Goal: Task Accomplishment & Management: Use online tool/utility

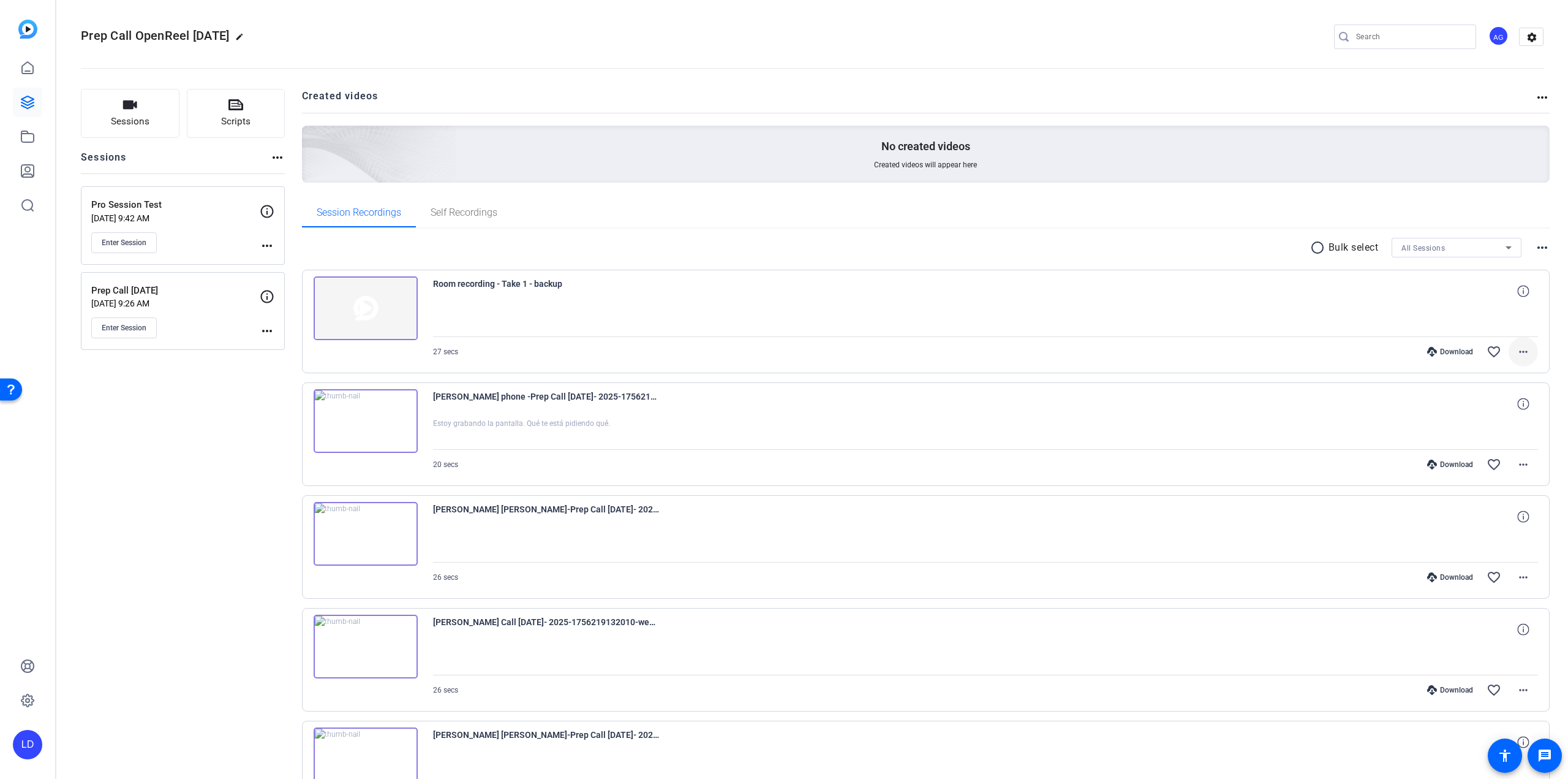
click at [1516, 355] on mat-icon "more_horiz" at bounding box center [1523, 351] width 15 height 15
click at [1495, 423] on span "Delete clip" at bounding box center [1490, 422] width 65 height 15
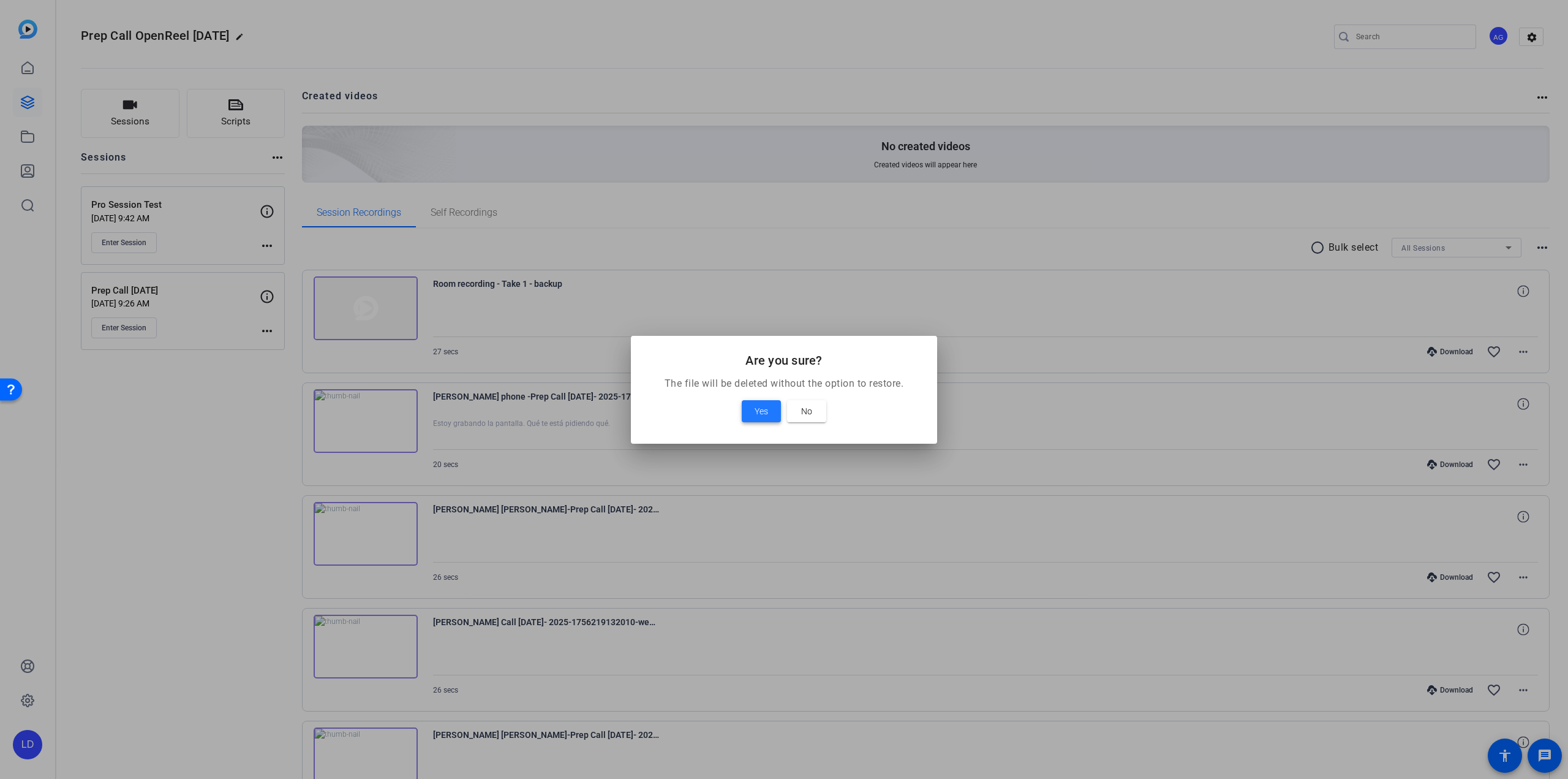
click at [756, 417] on span "Yes" at bounding box center [761, 411] width 14 height 15
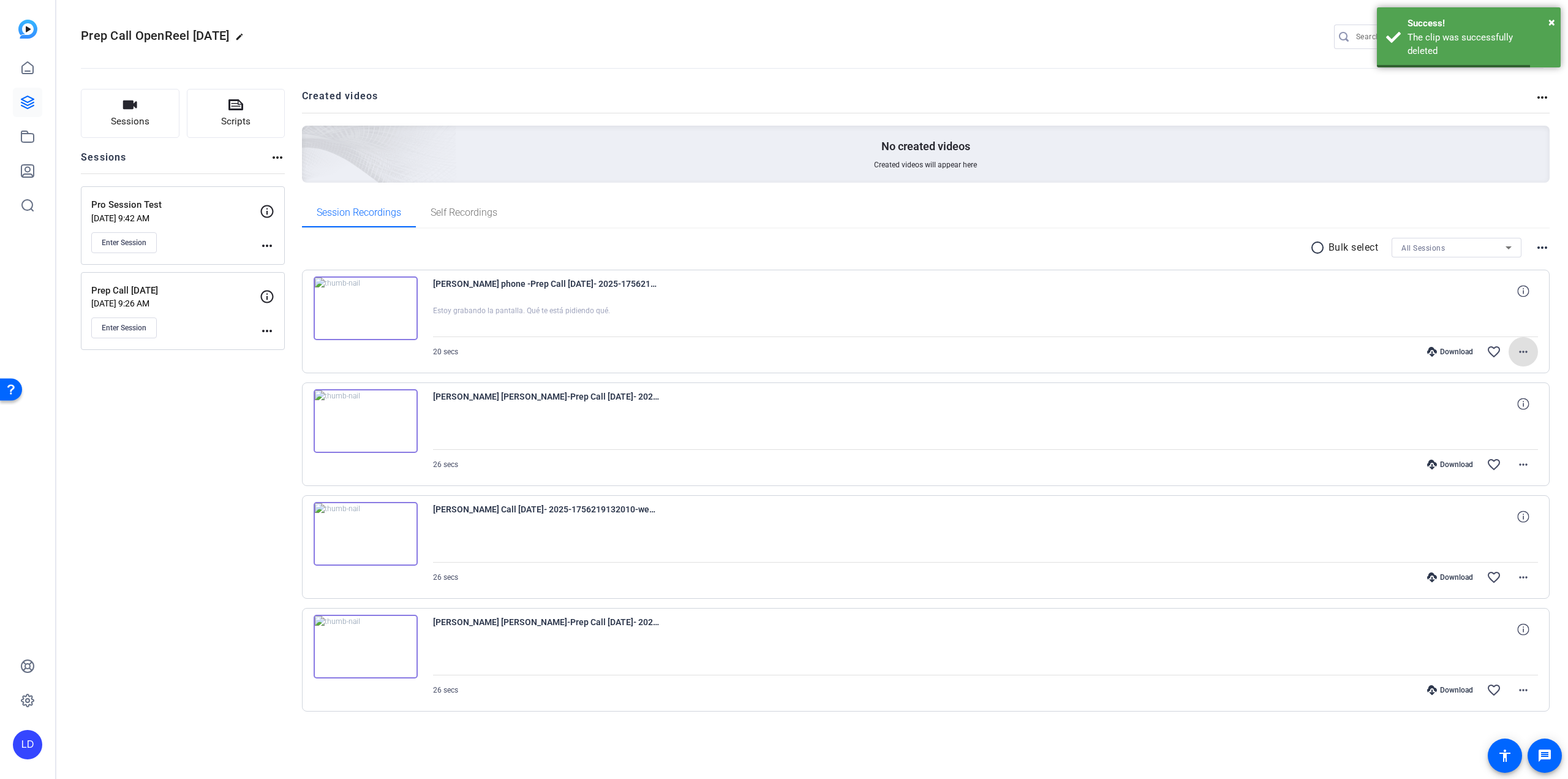
click at [1523, 357] on mat-icon "more_horiz" at bounding box center [1523, 351] width 15 height 15
click at [1486, 501] on span "Delete clip" at bounding box center [1492, 499] width 74 height 15
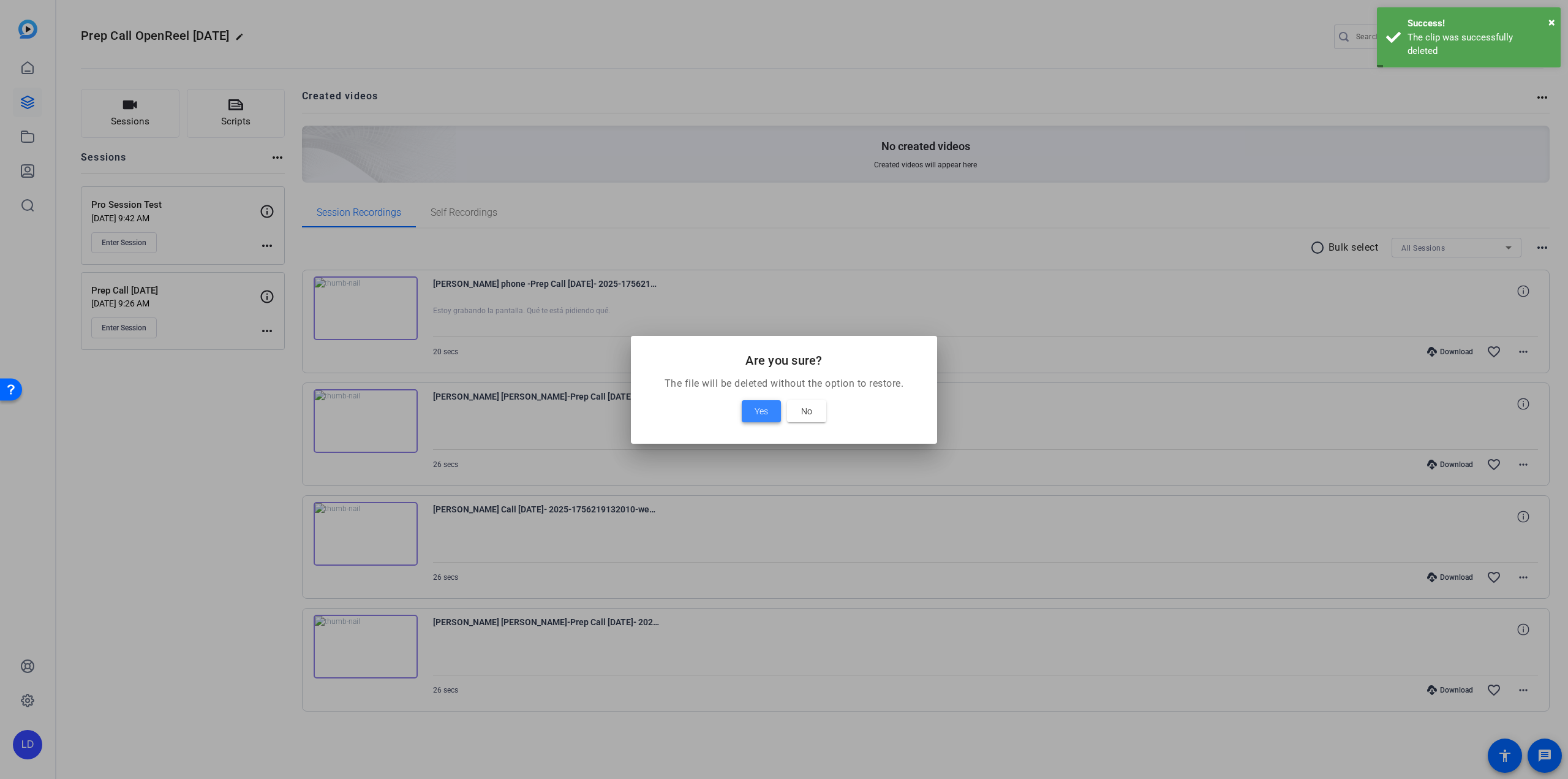
click at [779, 417] on span at bounding box center [761, 411] width 39 height 29
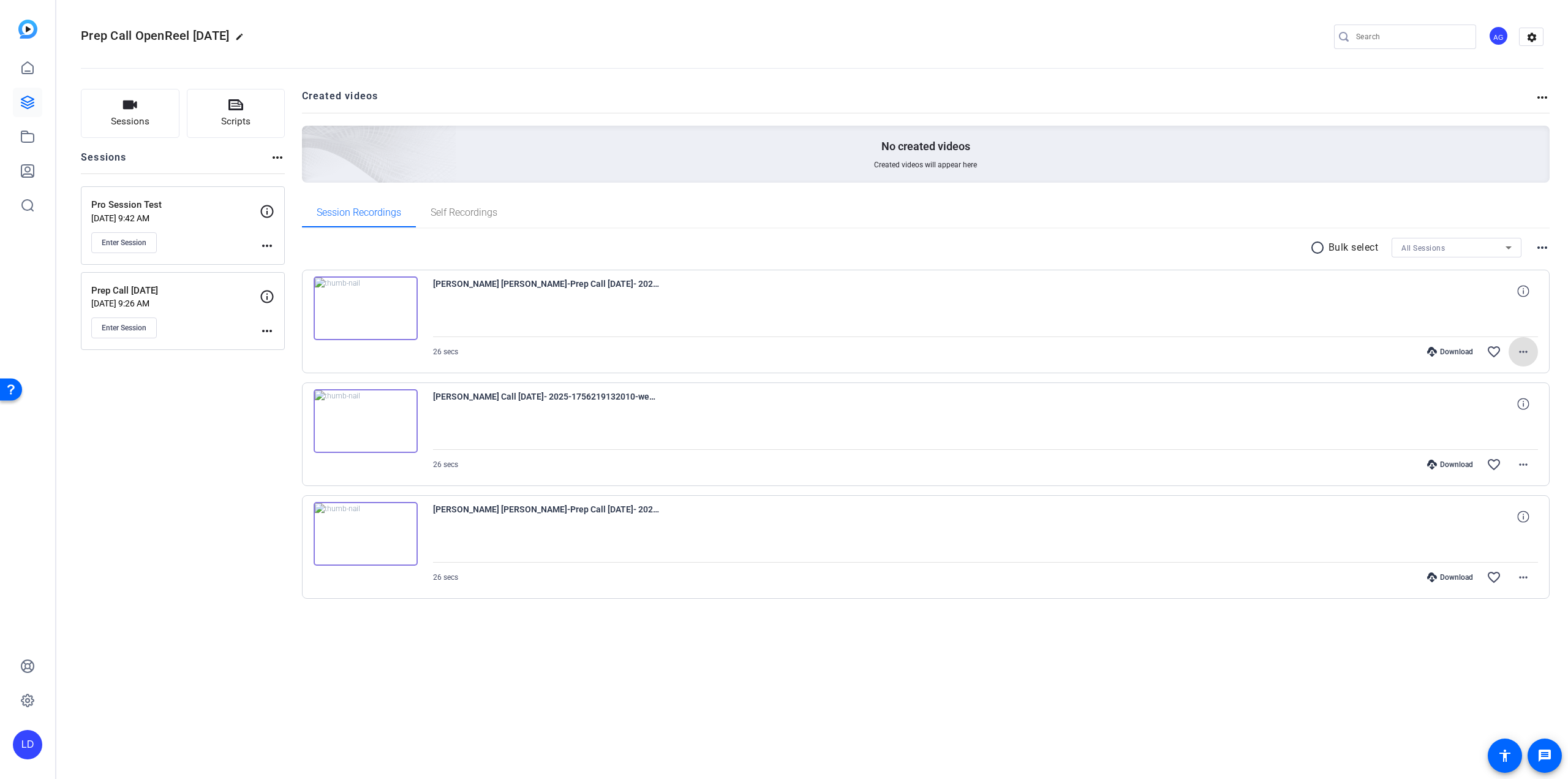
click at [1529, 344] on button "more_horiz" at bounding box center [1523, 351] width 29 height 29
click at [1479, 505] on span "Delete clip" at bounding box center [1485, 499] width 87 height 15
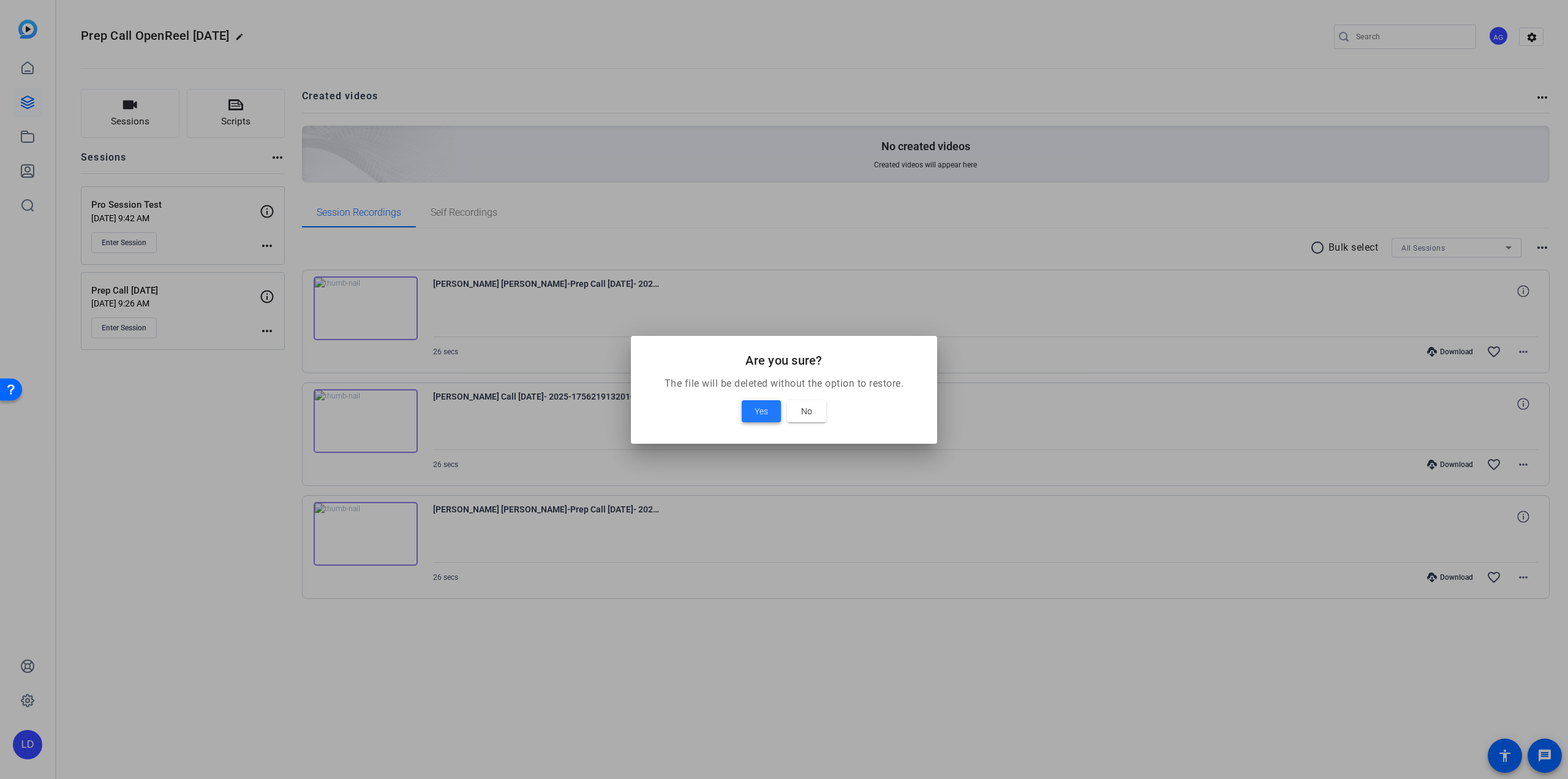
click at [757, 410] on span "Yes" at bounding box center [761, 411] width 14 height 15
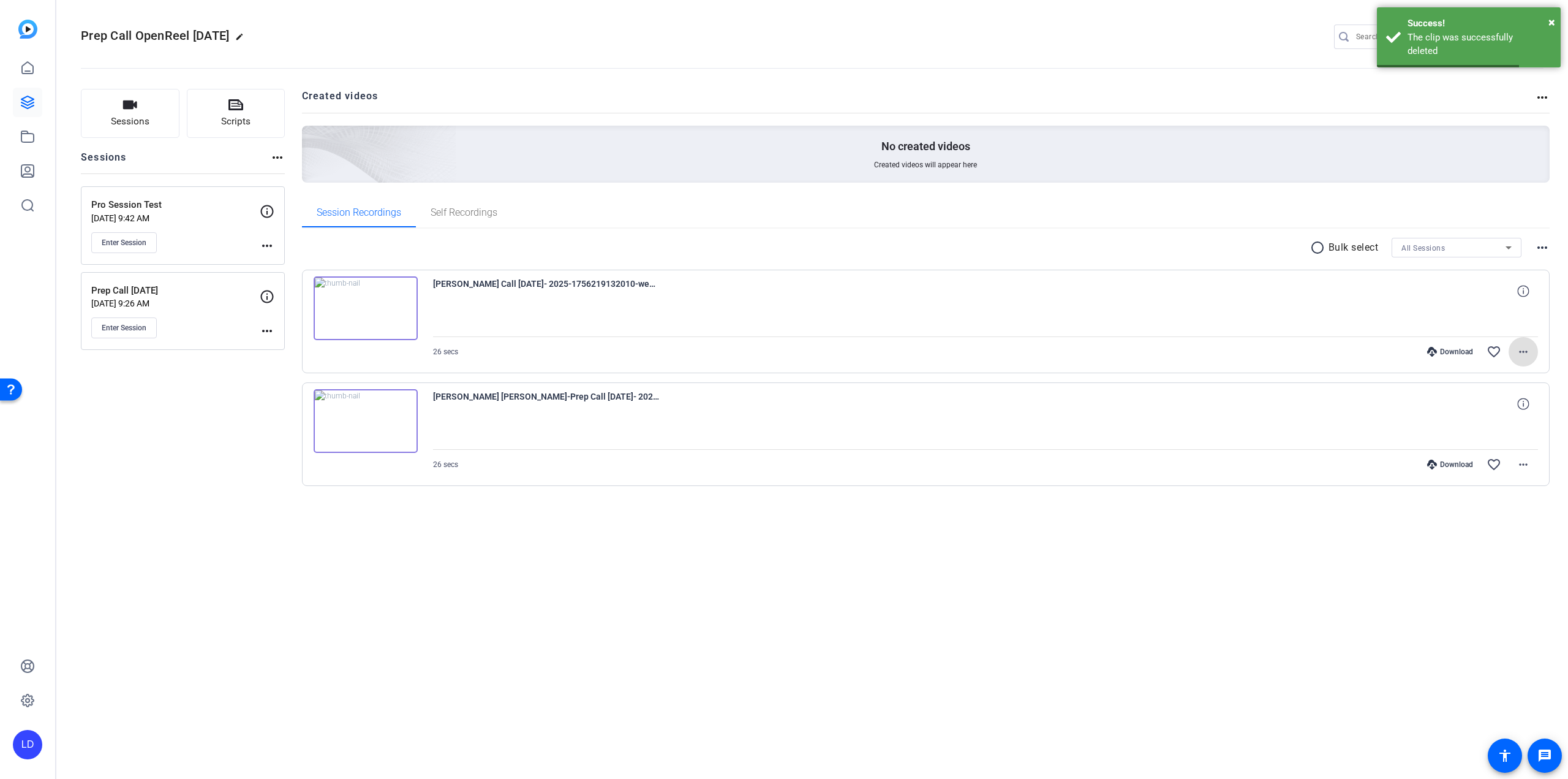
click at [1526, 356] on mat-icon "more_horiz" at bounding box center [1523, 351] width 15 height 15
click at [1492, 498] on span "Delete clip" at bounding box center [1485, 499] width 87 height 15
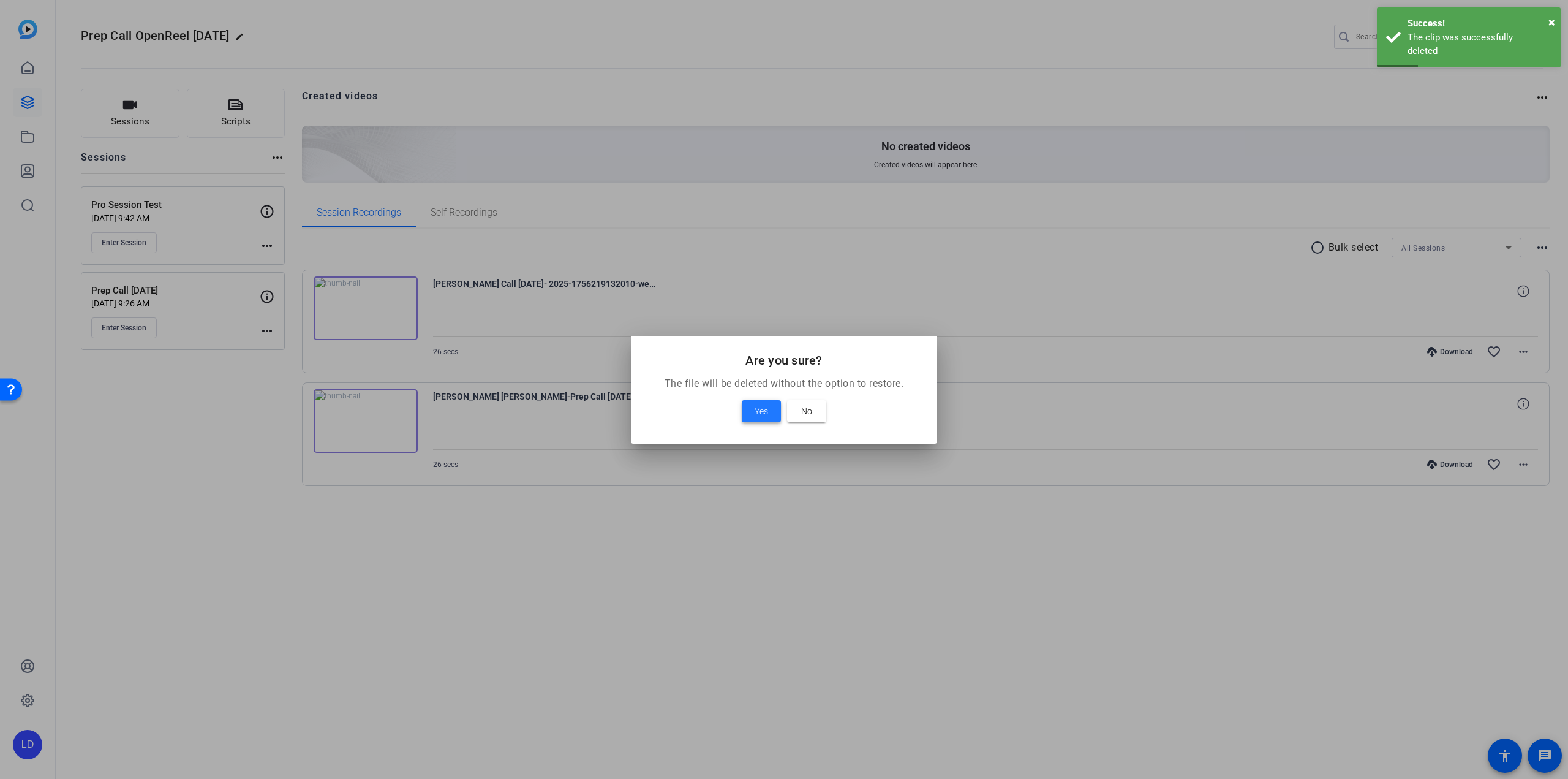
click at [754, 417] on span at bounding box center [761, 411] width 39 height 29
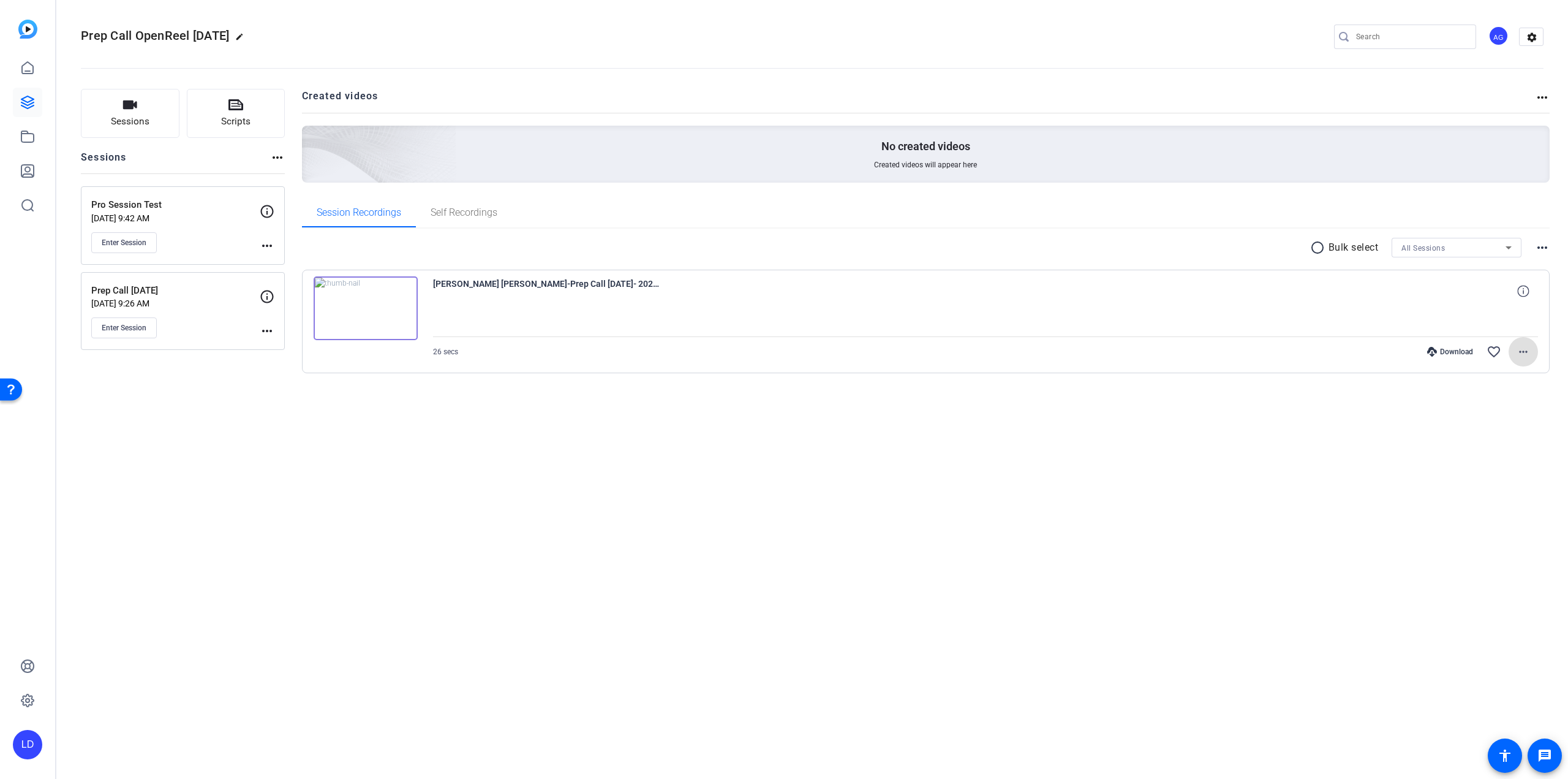
click at [1524, 353] on mat-icon "more_horiz" at bounding box center [1523, 351] width 15 height 15
click at [1487, 485] on span "Delete clip" at bounding box center [1496, 484] width 65 height 15
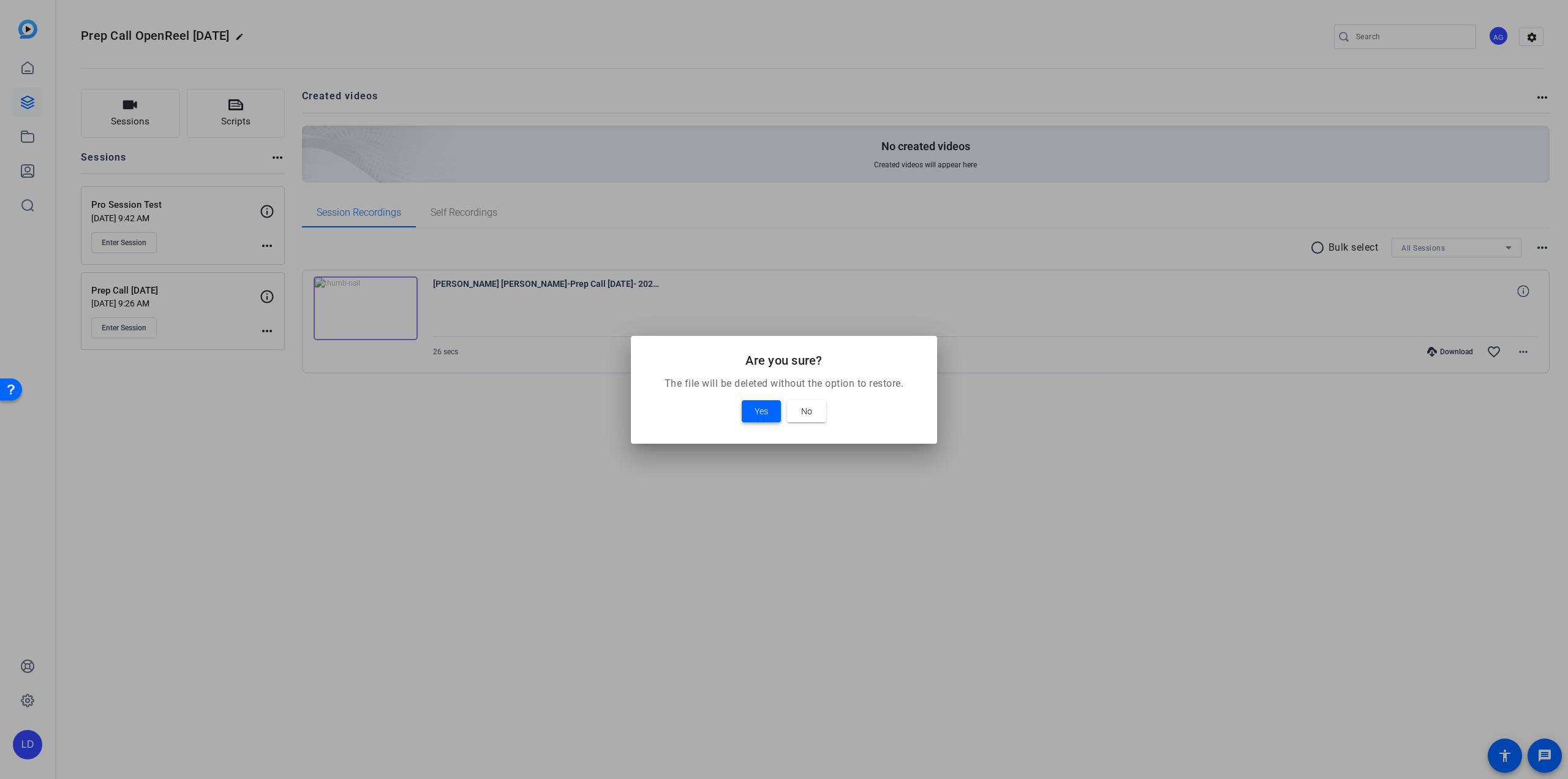
click at [1285, 483] on div at bounding box center [784, 390] width 1568 height 779
click at [754, 411] on span at bounding box center [761, 411] width 39 height 29
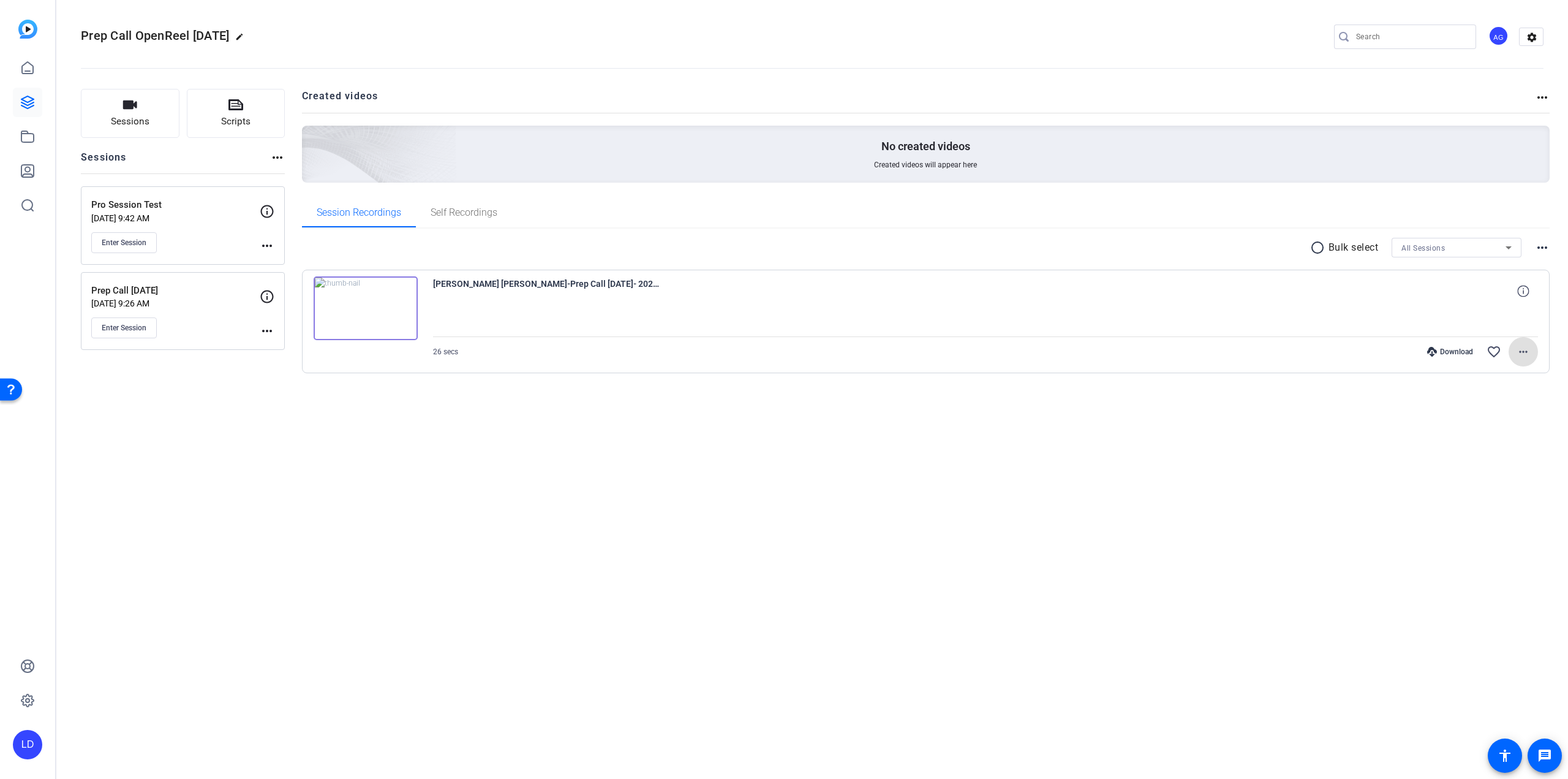
click at [738, 466] on div "Prep Call OpenReel [DATE] edit AG settings Sessions Scripts Sessions more_horiz…" at bounding box center [812, 390] width 1512 height 779
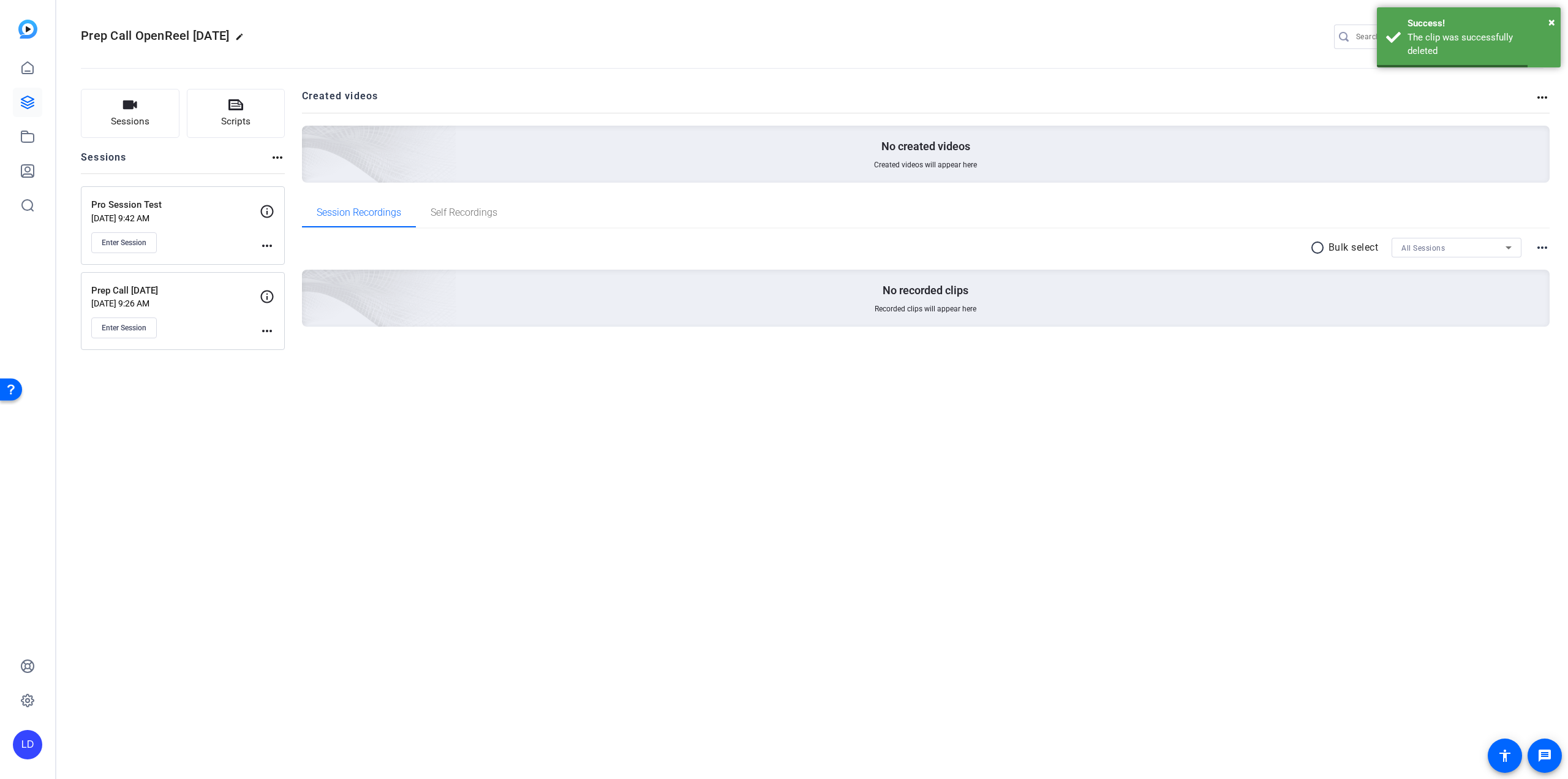
click at [223, 387] on div "Prep Call OpenReel [DATE] edit AG settings Sessions Scripts Sessions more_horiz…" at bounding box center [812, 390] width 1512 height 779
click at [265, 329] on mat-icon "more_horiz" at bounding box center [267, 331] width 15 height 15
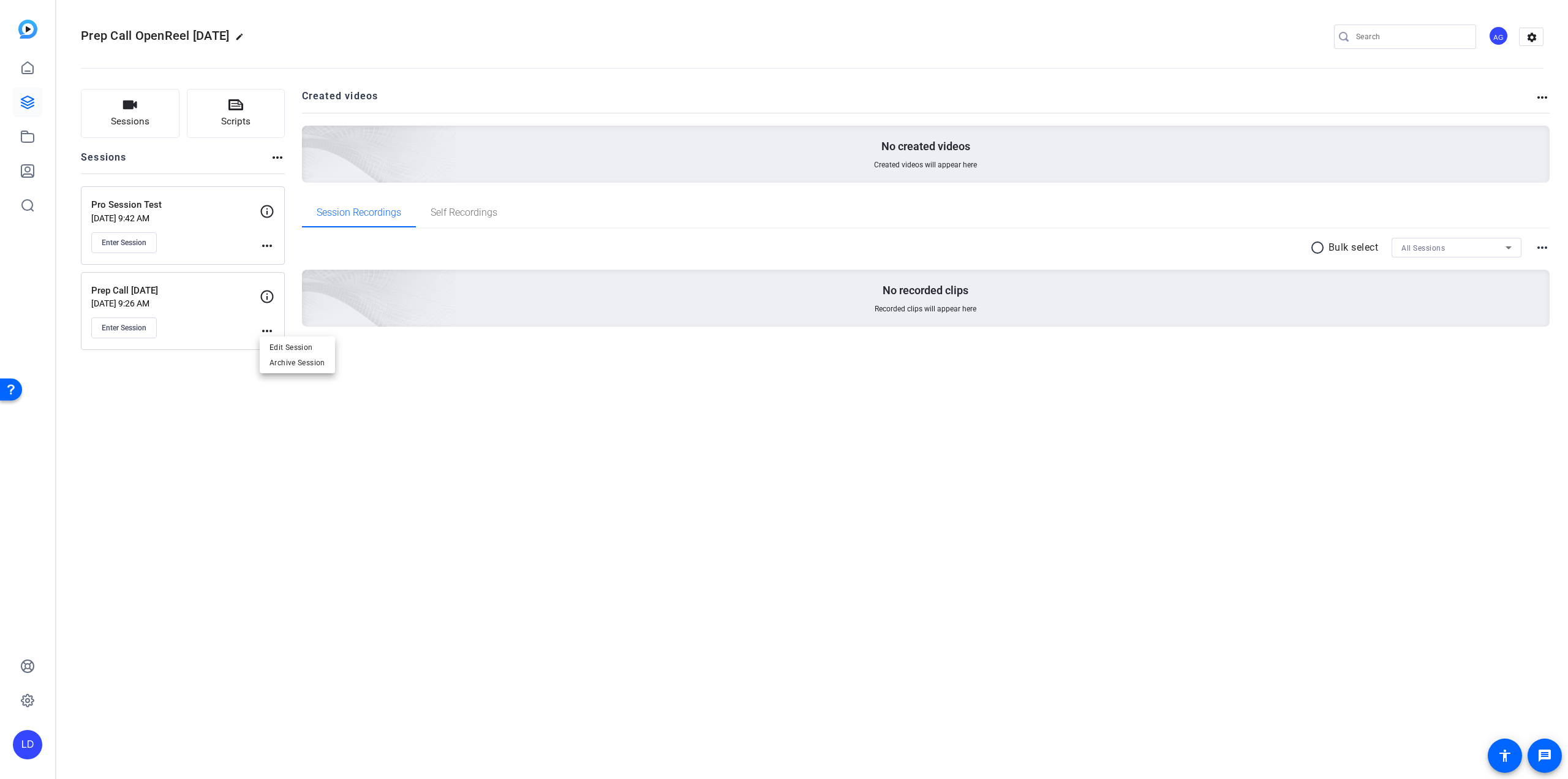
click at [439, 369] on div at bounding box center [784, 390] width 1568 height 779
click at [108, 244] on span "Enter Session" at bounding box center [124, 242] width 45 height 10
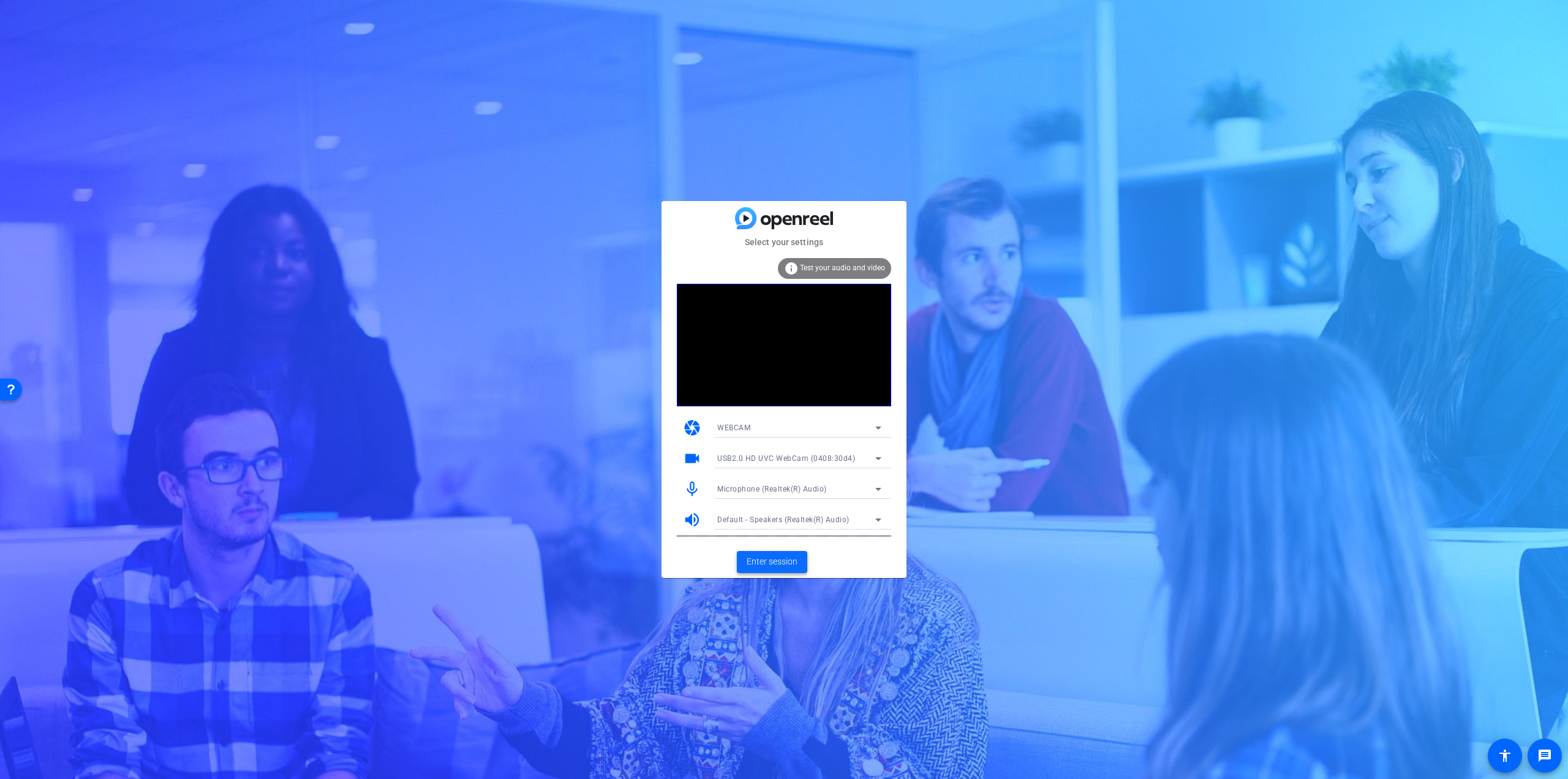
click at [759, 564] on span "Enter session" at bounding box center [772, 562] width 51 height 13
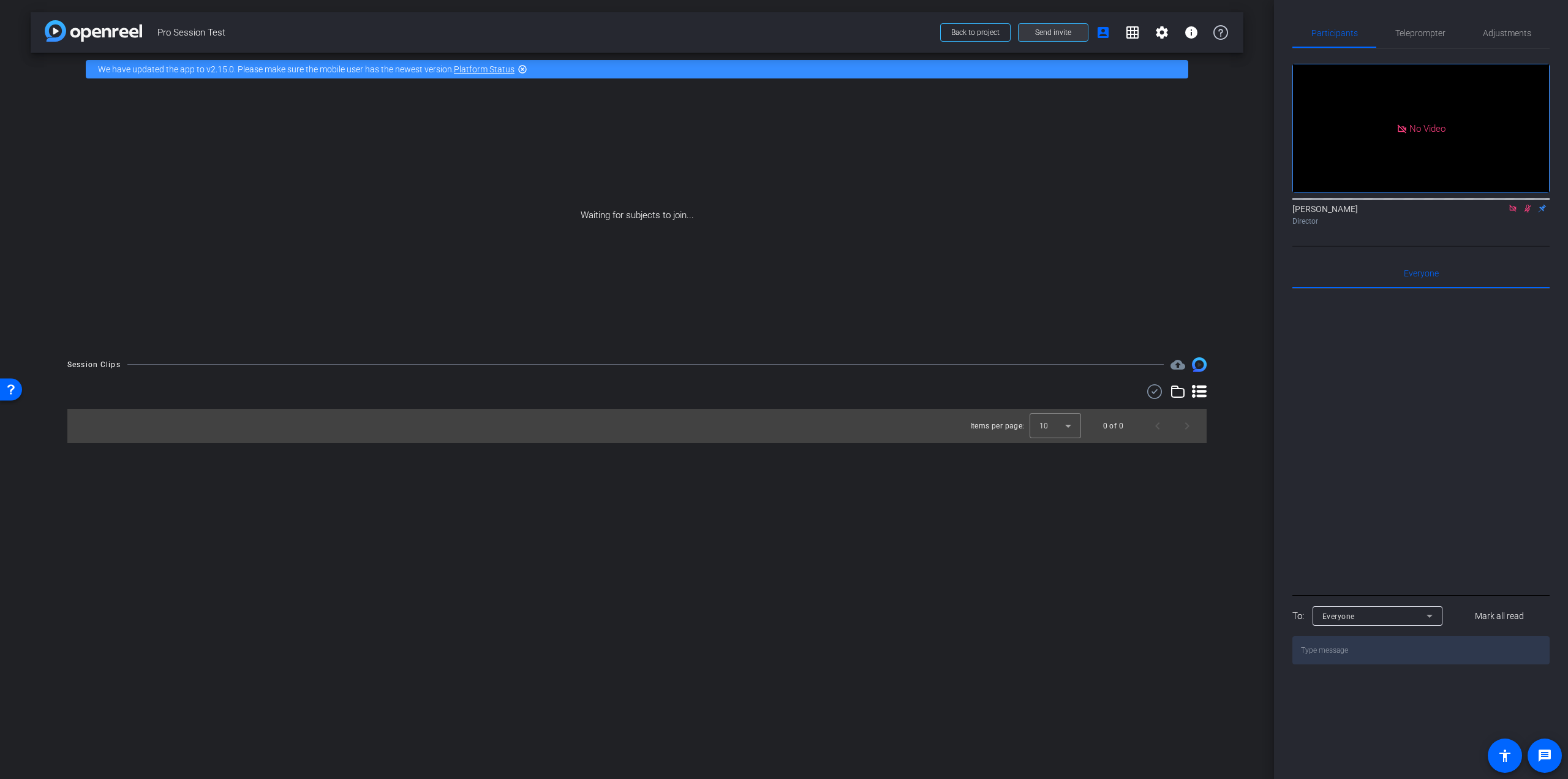
click at [1027, 34] on span at bounding box center [1053, 32] width 69 height 29
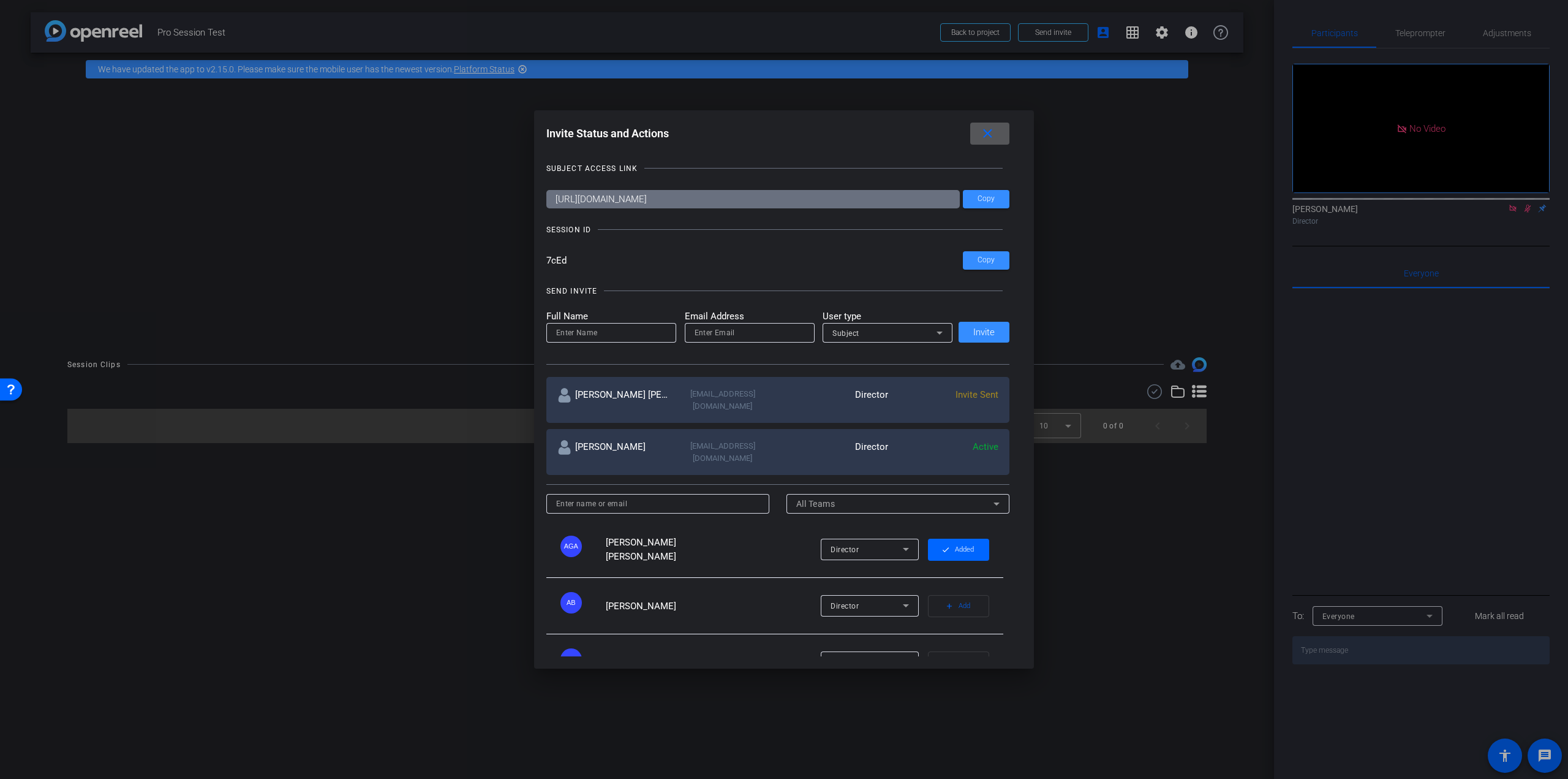
click at [866, 441] on div "Director" at bounding box center [833, 452] width 110 height 24
click at [986, 132] on mat-icon "close" at bounding box center [988, 134] width 16 height 16
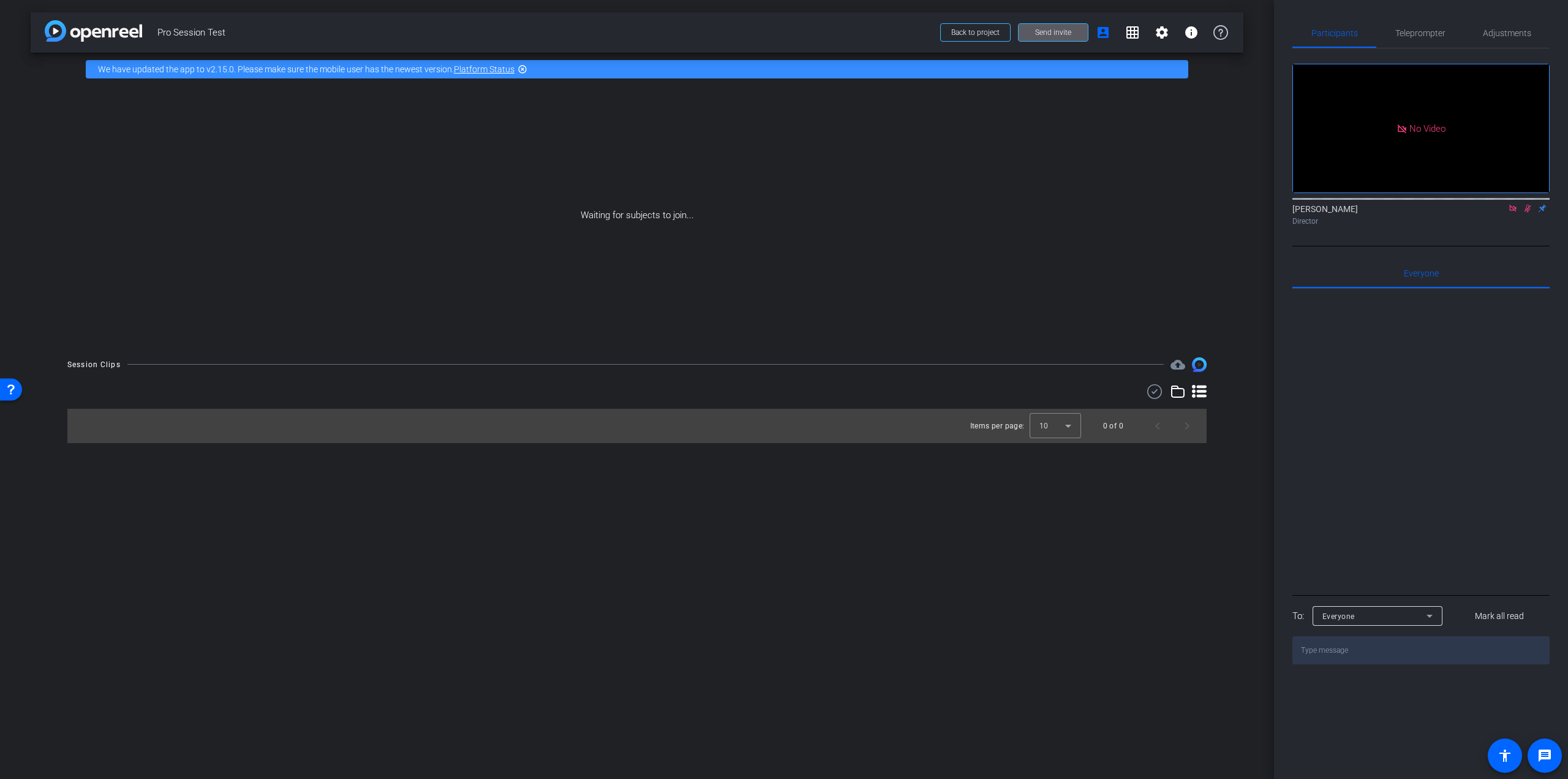
click at [1213, 154] on div "Waiting for subjects to join..." at bounding box center [637, 215] width 1213 height 259
